Goal: Contribute content: Contribute content

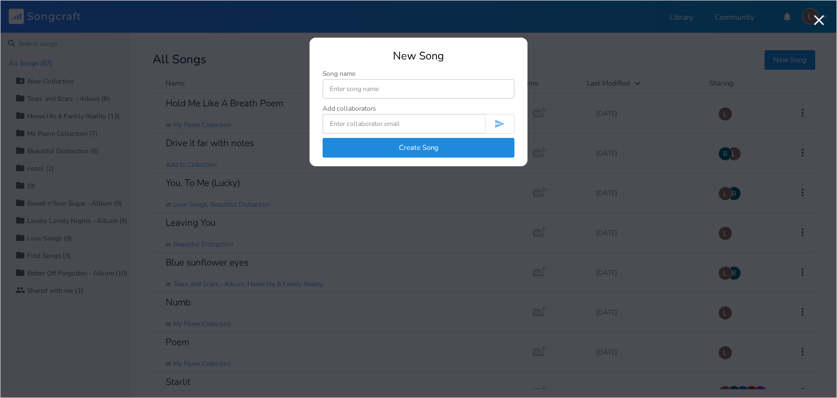
click at [337, 139] on button "Create Song" at bounding box center [418, 148] width 192 height 20
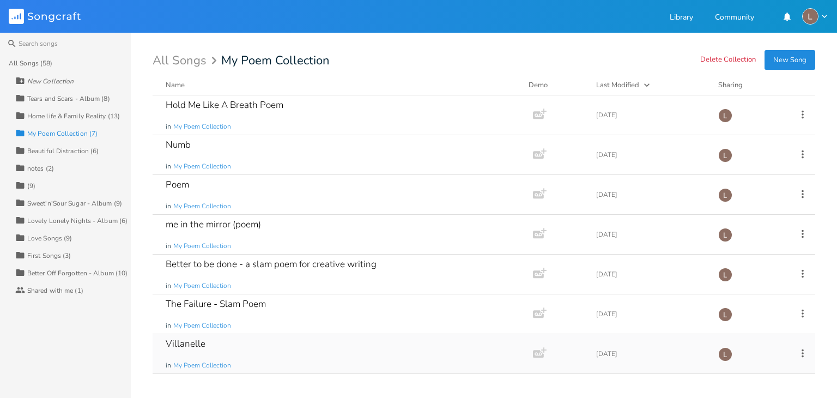
click at [188, 339] on div "Villanelle" at bounding box center [186, 343] width 40 height 9
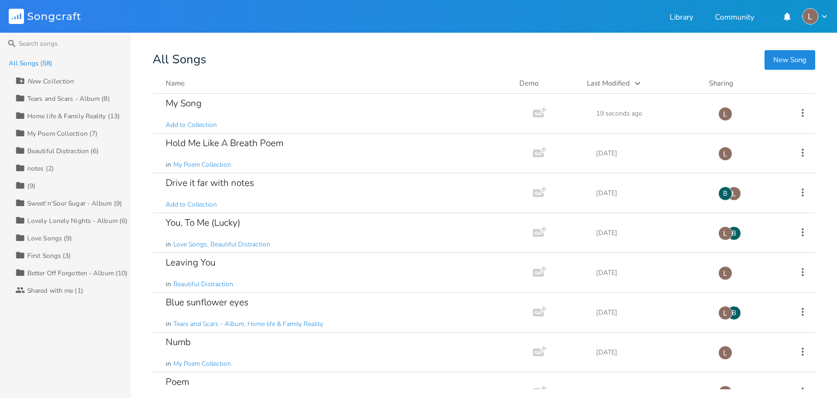
click at [74, 137] on div "Collection My Poem Collection (7)" at bounding box center [72, 132] width 115 height 17
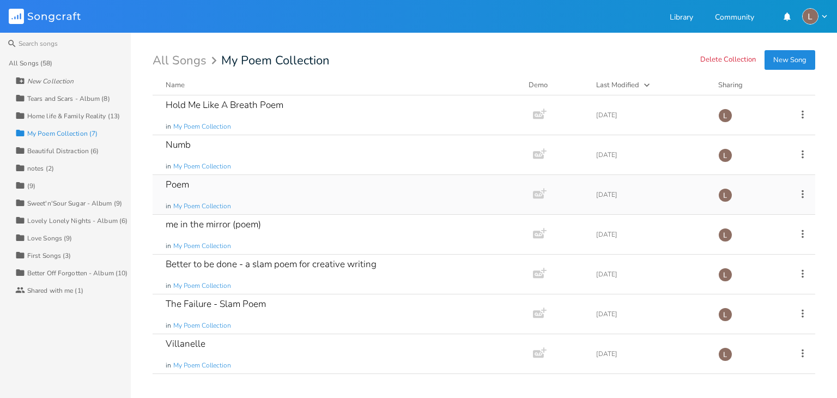
click at [181, 175] on div "Poem in My Poem Collection" at bounding box center [341, 194] width 350 height 39
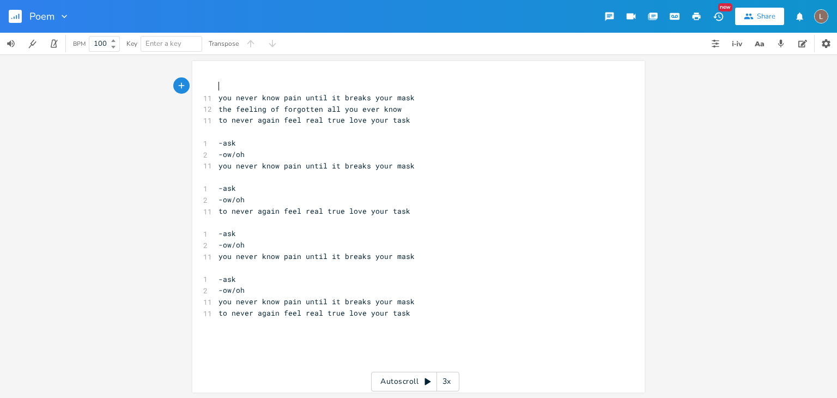
click at [253, 145] on pre "-ask" at bounding box center [412, 142] width 393 height 11
type textarea "the hell you live to reap and fast"
type textarea "real"
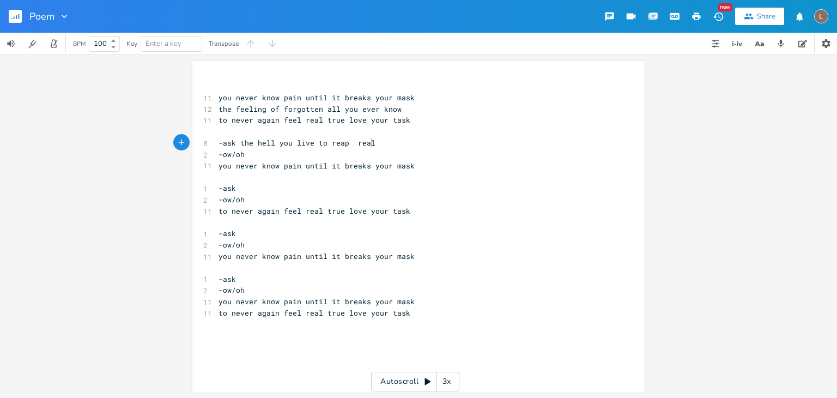
scroll to position [0, 15]
type textarea "real fast"
click at [247, 155] on pre "-ow/oh" at bounding box center [412, 154] width 393 height 11
click at [382, 143] on pre "-ask the hell you live to reap real fast" at bounding box center [412, 142] width 393 height 11
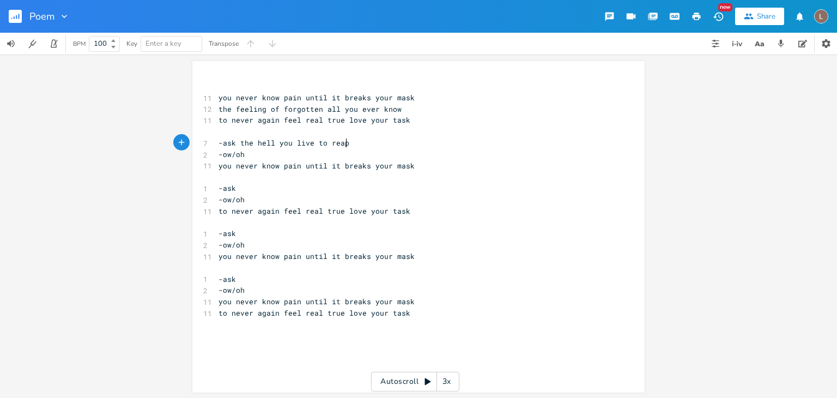
type textarea "pf"
type textarea "'fore your soul"
type textarea "'s lsa"
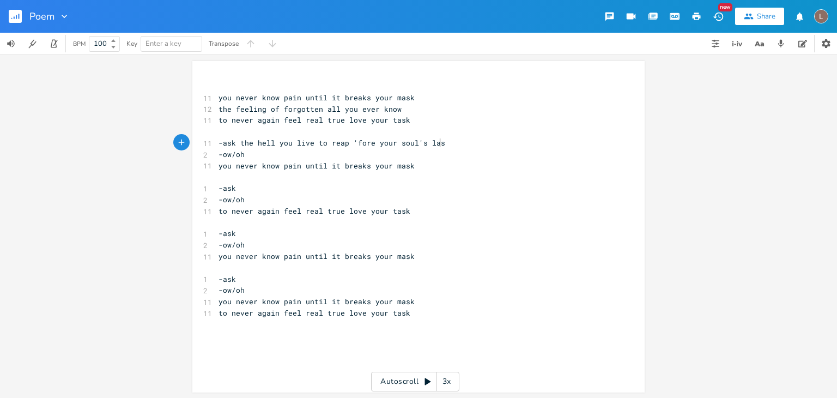
type textarea "ast"
type textarea "breathe"
type textarea "e in the ash"
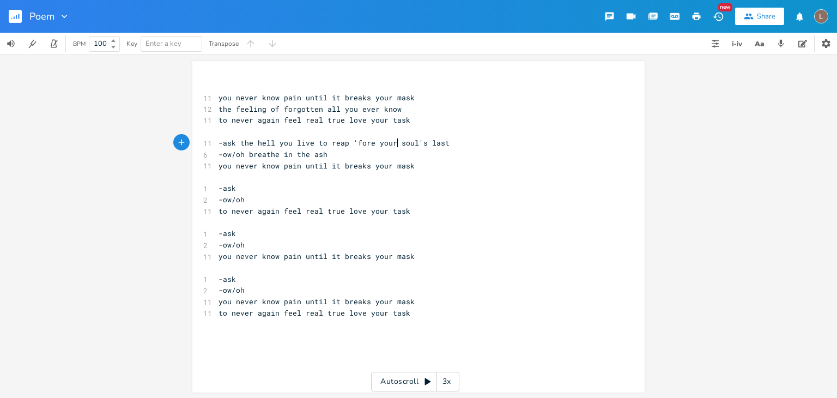
type textarea "s"
click at [395, 140] on span "-ask the hell you live to reap 'fore your soul's last" at bounding box center [333, 143] width 231 height 10
click at [384, 141] on span "-ask the hell you live to reap 'fore your soul's last" at bounding box center [333, 143] width 231 height 10
click at [382, 143] on span "-ask the hell you live to reap 'fore your soul's last" at bounding box center [333, 143] width 231 height 10
type textarea "r soul's last"
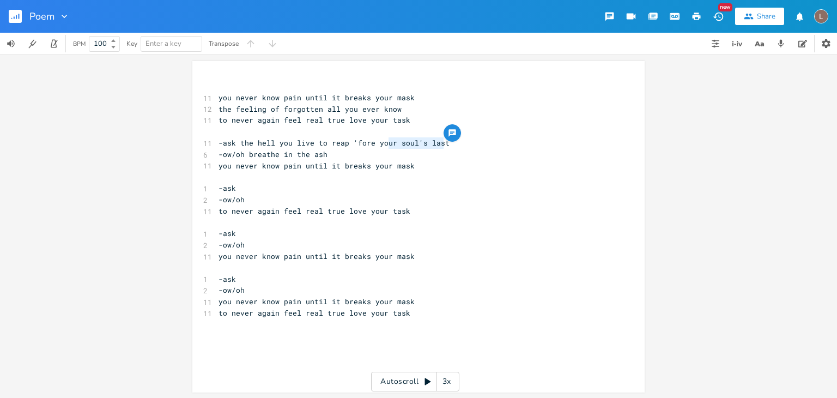
drag, startPoint x: 382, startPoint y: 143, endPoint x: 442, endPoint y: 144, distance: 59.9
click at [442, 144] on pre "-ask the hell you live to reap 'fore your soul's last" at bounding box center [412, 142] width 393 height 11
type textarea "breath ash"
type textarea "your soul's last job to beat the hell"
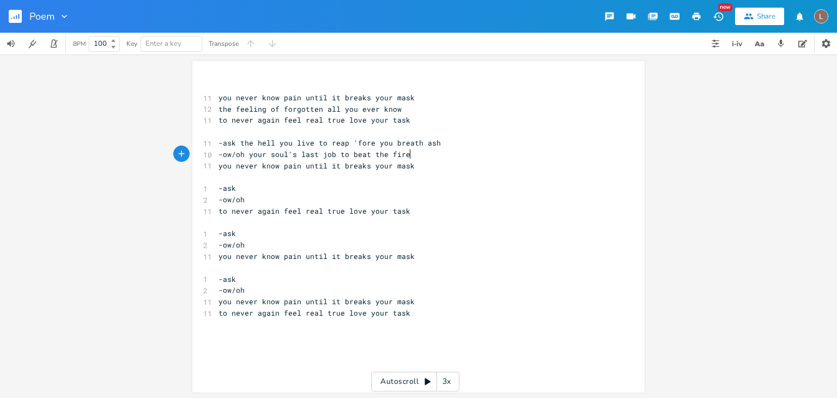
scroll to position [0, 11]
type textarea "fire you own"
type textarea "debt you owe"
type textarea "-ow/oh"
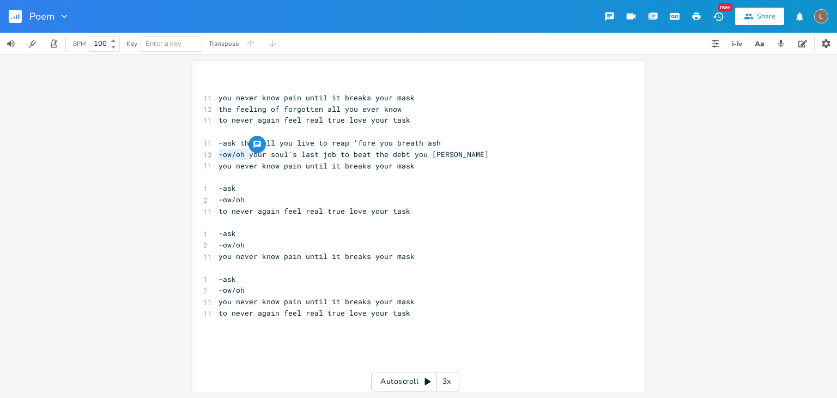
drag, startPoint x: 241, startPoint y: 156, endPoint x: 213, endPoint y: 152, distance: 28.6
click at [218, 152] on span "-ow/oh your soul's last job to beat the debt you owe" at bounding box center [353, 154] width 270 height 10
type textarea "-ask"
drag, startPoint x: 233, startPoint y: 142, endPoint x: 209, endPoint y: 142, distance: 24.5
click at [209, 142] on div "-ask x ​ 11 you never know pain until it breaks your mask 12 the feeling of for…" at bounding box center [418, 226] width 452 height 331
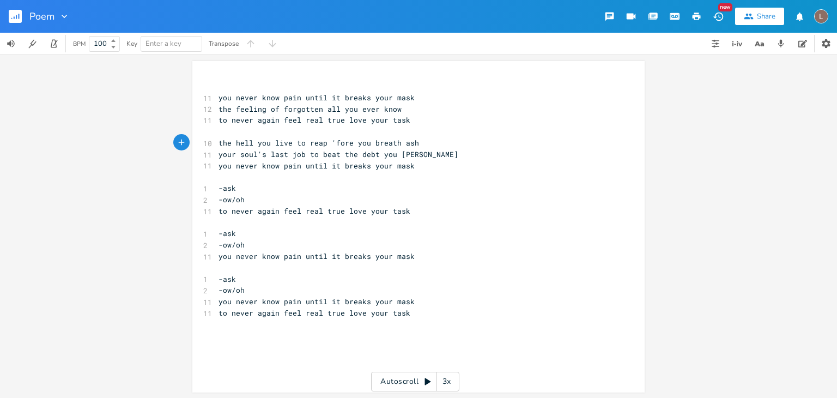
click at [391, 143] on span "the hell you live to reap 'fore you breath ash" at bounding box center [318, 143] width 200 height 10
type textarea "smoke 'n"
type textarea "'s"
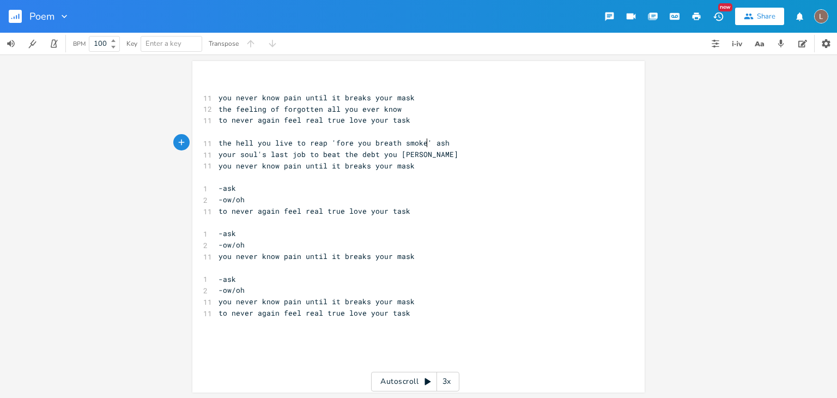
scroll to position [0, 4]
click at [410, 154] on pre "your soul's last job to beat the debt you owe" at bounding box center [412, 154] width 393 height 11
click at [391, 155] on span "your soul's last job to beat the debt you owe" at bounding box center [338, 154] width 240 height 10
type textarea "now"
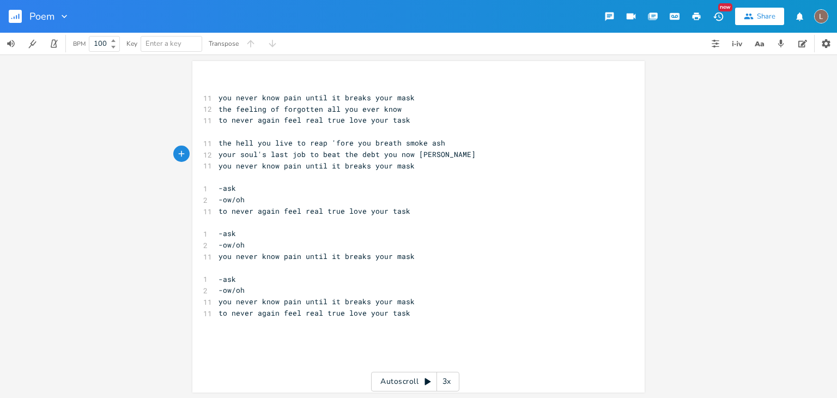
click at [352, 189] on pre "-ask" at bounding box center [412, 187] width 393 height 11
type textarea "your goals your job your only sense of life ask"
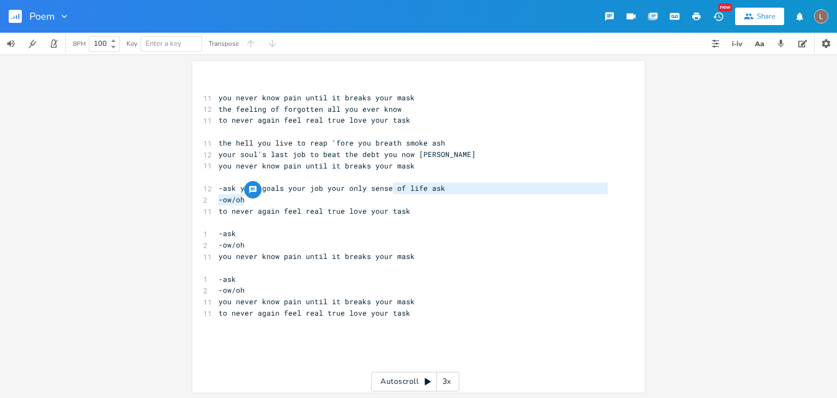
type textarea "of life"
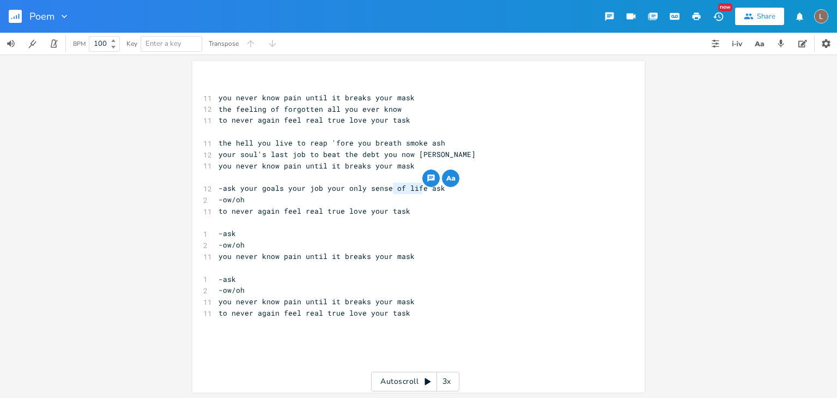
drag, startPoint x: 387, startPoint y: 187, endPoint x: 414, endPoint y: 191, distance: 27.5
click at [414, 191] on span "-ask your goals your job your only sense of life ask" at bounding box center [331, 188] width 227 height 10
click at [361, 187] on span "-ask your goals your job your only sense of life ask" at bounding box center [331, 188] width 227 height 10
drag, startPoint x: 386, startPoint y: 188, endPoint x: 414, endPoint y: 187, distance: 28.4
click at [414, 187] on span "-ask your goals your job your only sense of life ask" at bounding box center [331, 188] width 227 height 10
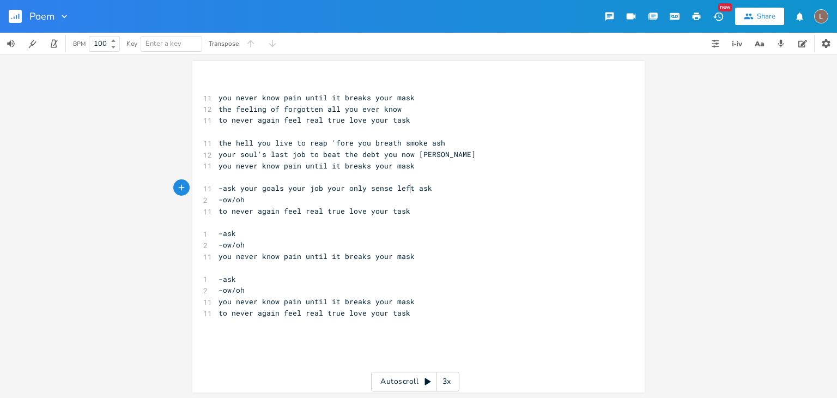
type textarea "left to"
click at [234, 189] on span "-ask your goals your job your only sense left to ask" at bounding box center [331, 188] width 227 height 10
click at [263, 200] on pre "-ow/oh" at bounding box center [412, 199] width 393 height 11
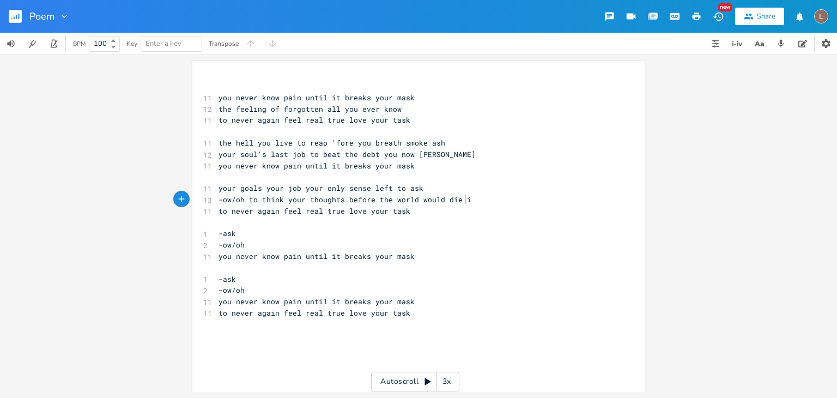
type textarea "to think your thoughts before the world would die in"
type textarea "with foe"
click at [461, 200] on span "-ow/oh to think your thoughts before the world would die with foe" at bounding box center [359, 199] width 283 height 10
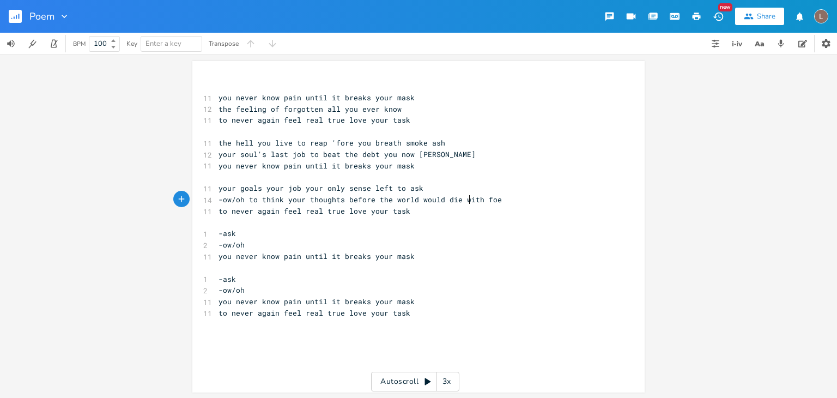
click at [461, 200] on span "-ow/oh to think your thoughts before the world would die with foe" at bounding box center [359, 199] width 283 height 10
type textarea "by"
click at [241, 199] on span "-ow/oh to think your thoughts before the world would die by foe" at bounding box center [355, 199] width 274 height 10
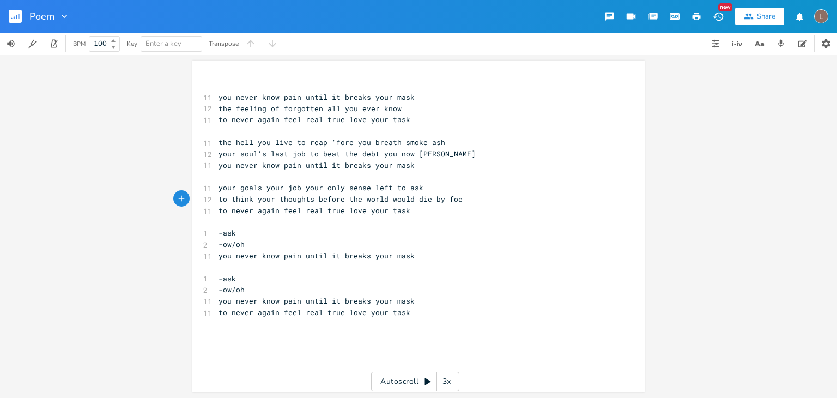
click at [435, 239] on pre "-ow/oh" at bounding box center [412, 244] width 393 height 11
click at [375, 237] on pre "-ask" at bounding box center [412, 232] width 393 height 11
drag, startPoint x: 389, startPoint y: 145, endPoint x: 322, endPoint y: 139, distance: 67.3
click at [322, 139] on span "the hell you live to reap 'fore you breath smoke ash" at bounding box center [331, 142] width 227 height 10
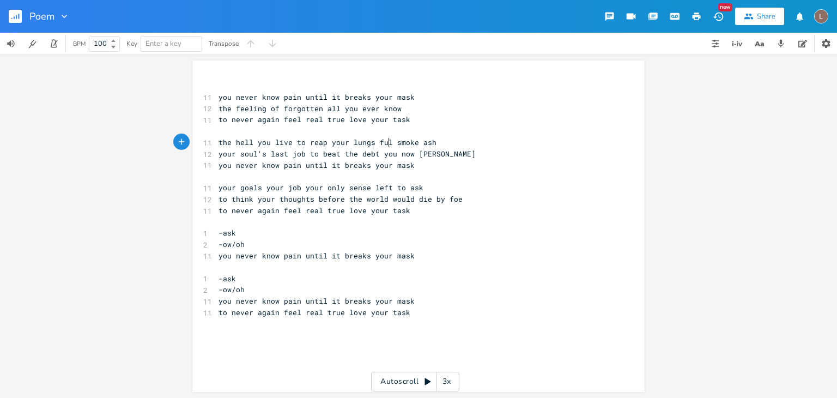
type textarea "your lungs full"
type textarea "of"
click at [358, 232] on pre "-ask" at bounding box center [412, 232] width 393 height 11
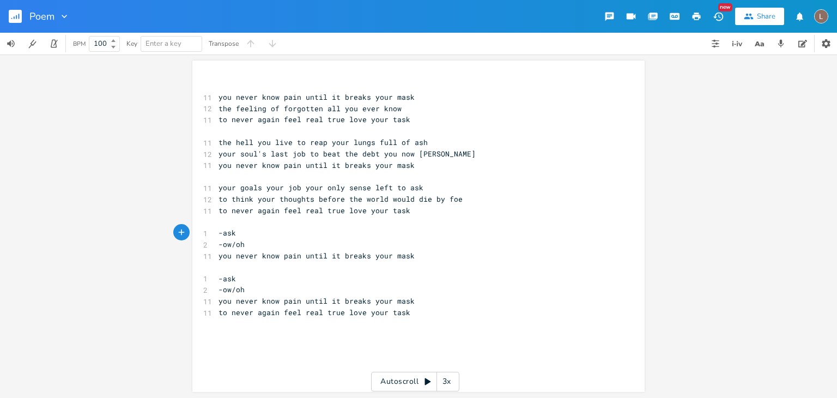
click at [312, 139] on span "the hell you live to reap your lungs full of ash" at bounding box center [322, 142] width 209 height 10
type textarea "be"
type textarea "rear"
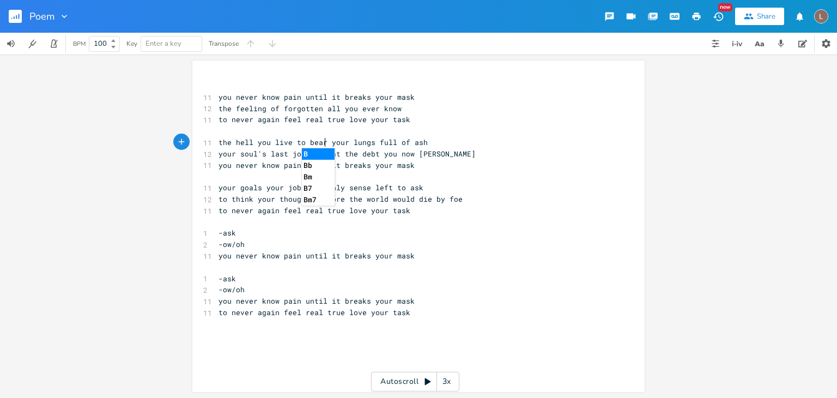
scroll to position [0, 9]
type textarea "ear"
click at [47, 13] on input "Poem" at bounding box center [41, 16] width 25 height 10
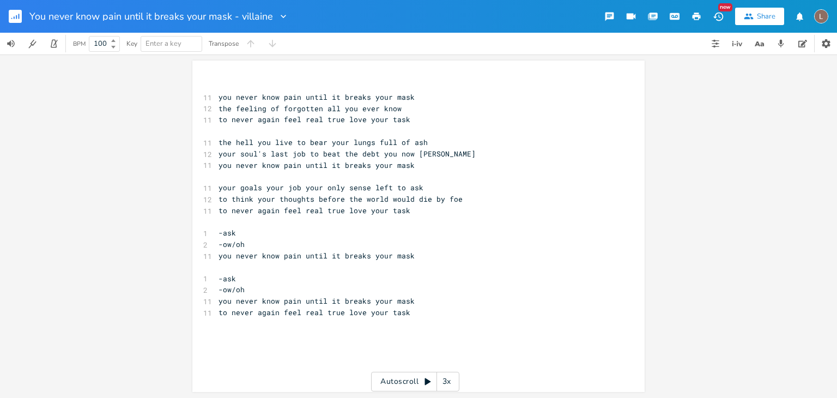
scroll to position [0, 0]
type input "You never know pain until it breaks your mask - villanelle poem"
click at [330, 230] on pre "-ask" at bounding box center [412, 232] width 393 height 11
